Goal: Obtain resource: Download file/media

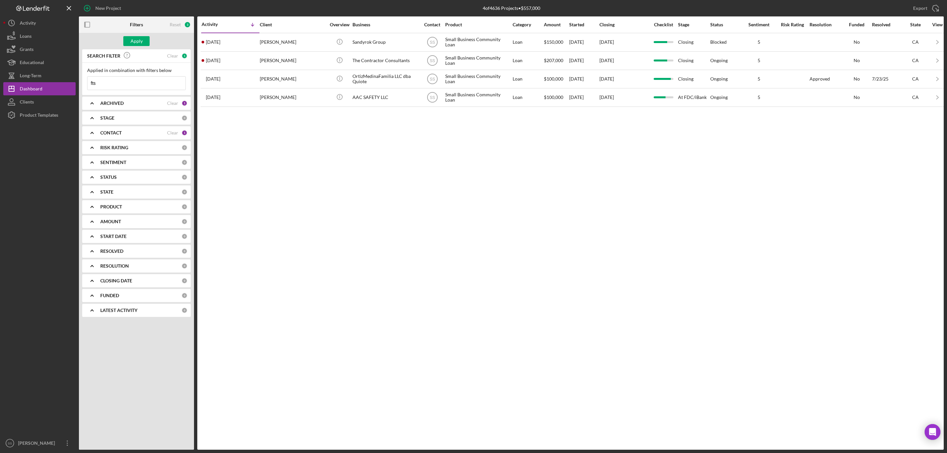
type input "fts"
click at [118, 117] on div "STAGE" at bounding box center [140, 117] width 81 height 5
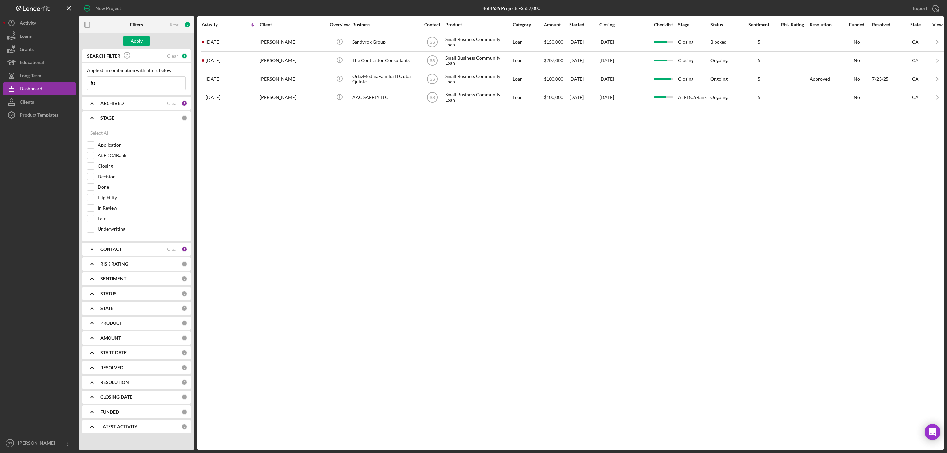
click at [95, 104] on icon "Icon/Expander" at bounding box center [92, 103] width 16 height 16
drag, startPoint x: 90, startPoint y: 143, endPoint x: 101, endPoint y: 112, distance: 33.4
click at [90, 142] on input "Archived" at bounding box center [90, 140] width 7 height 7
checkbox input "true"
click at [130, 40] on button "Apply" at bounding box center [136, 41] width 26 height 10
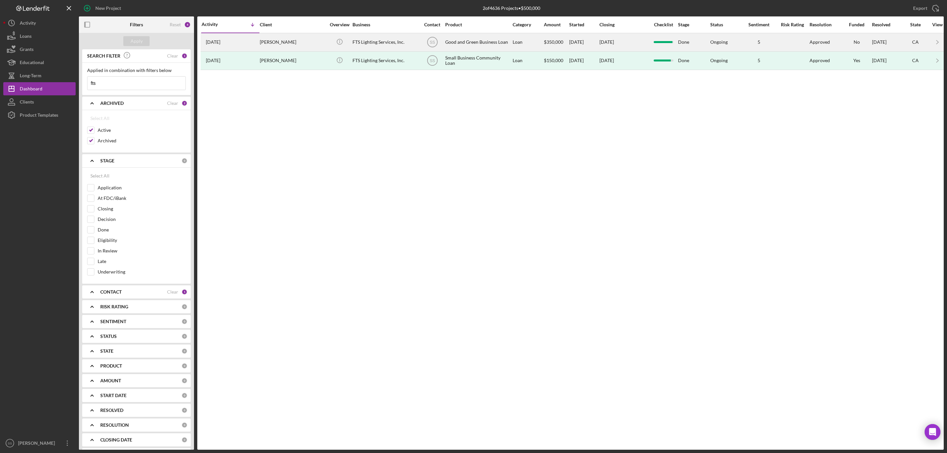
click at [283, 39] on div "[PERSON_NAME]" at bounding box center [293, 42] width 66 height 17
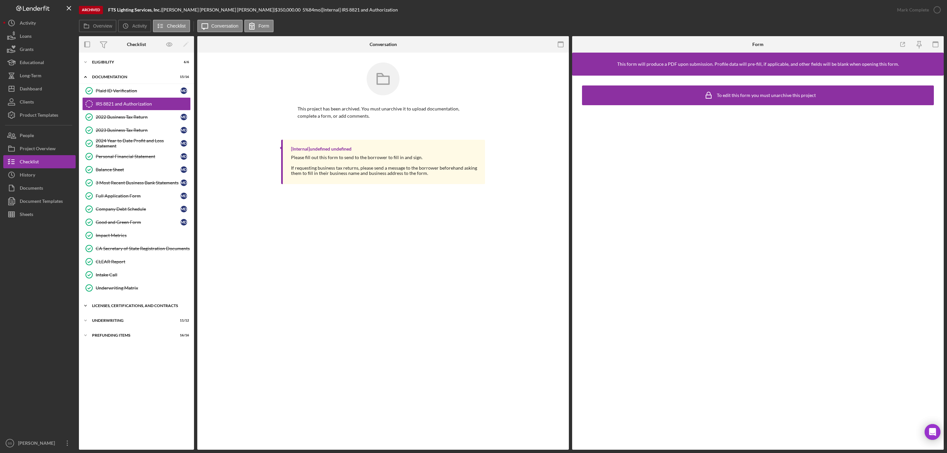
click at [110, 306] on div "Icon/Expander Licenses, Certifications, and Contracts 6 / 6" at bounding box center [136, 305] width 115 height 13
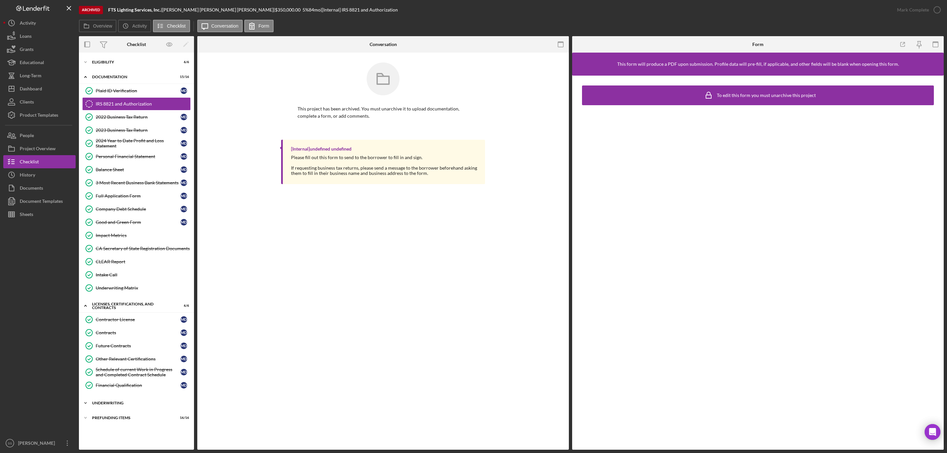
drag, startPoint x: 117, startPoint y: 413, endPoint x: 119, endPoint y: 410, distance: 3.6
click at [118, 410] on div "Icon/Expander Underwriting 11 / 12" at bounding box center [136, 403] width 115 height 13
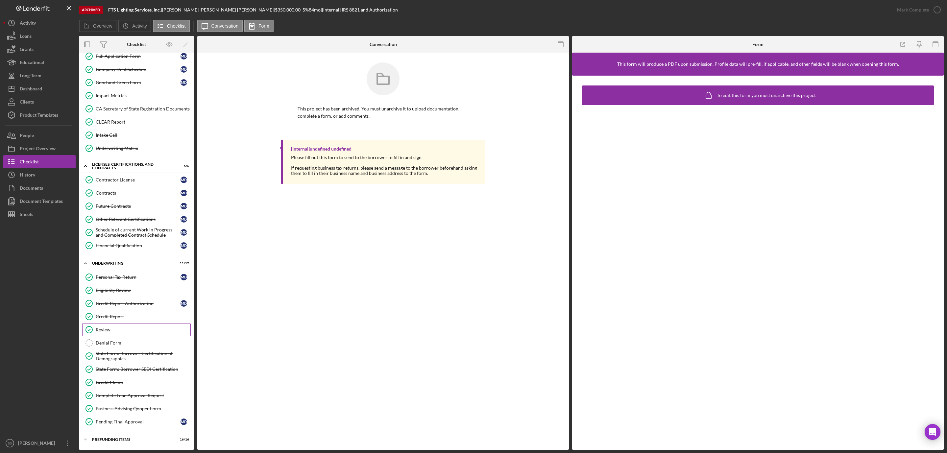
scroll to position [151, 0]
click at [139, 369] on div "State Form: Borrower SEDI Certification" at bounding box center [143, 369] width 95 height 5
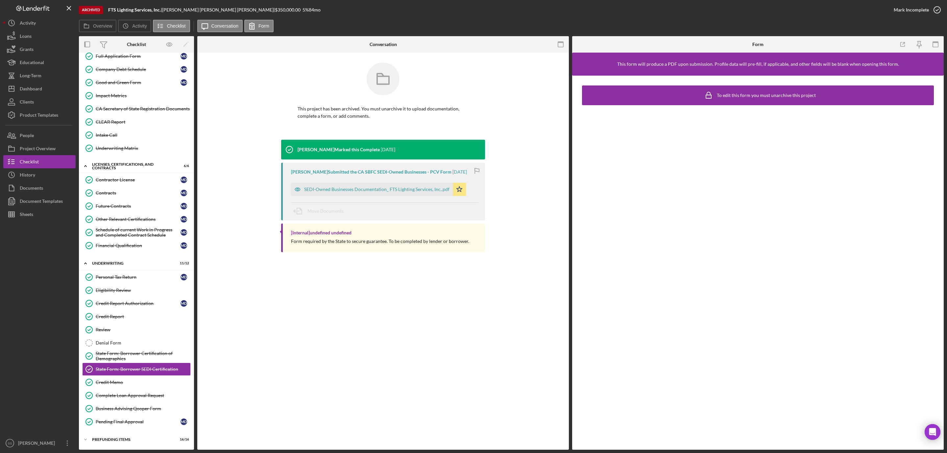
scroll to position [151, 0]
click at [401, 193] on div "SEDI-Owned Businesses Documentation_ FTS Lighting Services, Inc..pdf" at bounding box center [372, 189] width 162 height 13
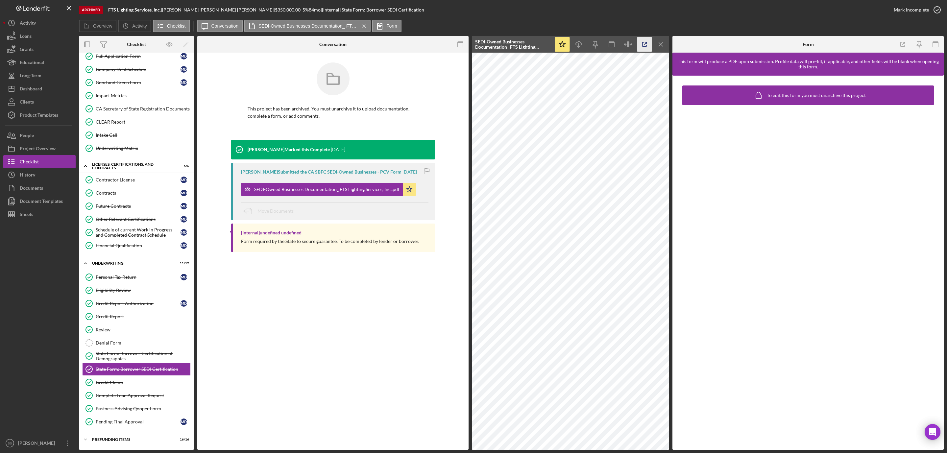
click at [646, 45] on icon "button" at bounding box center [644, 44] width 4 height 4
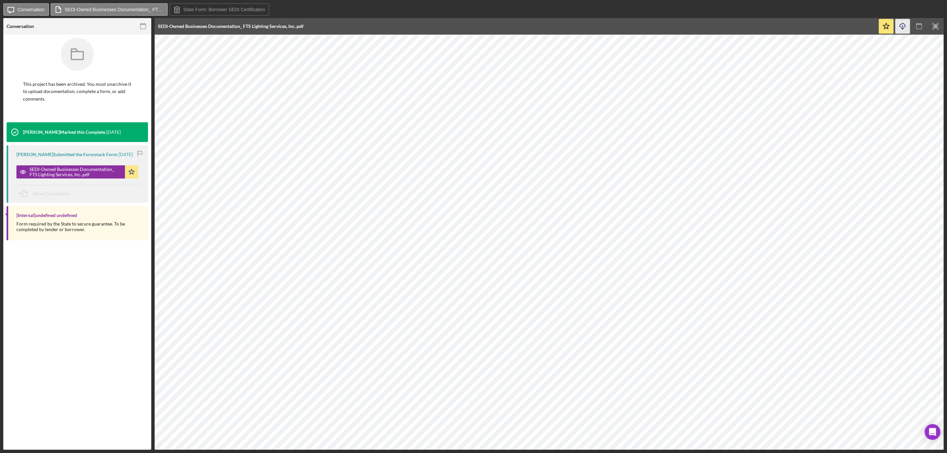
click at [905, 28] on icon "Icon/Download" at bounding box center [902, 26] width 15 height 15
